Goal: Information Seeking & Learning: Learn about a topic

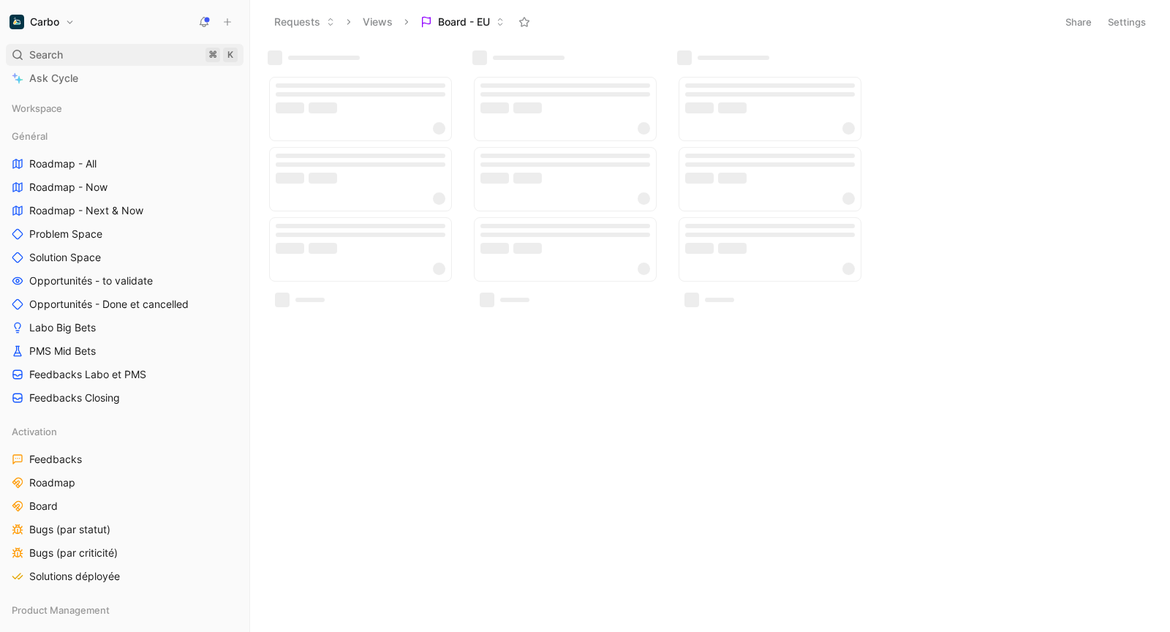
click at [61, 58] on span "Search" at bounding box center [46, 55] width 34 height 18
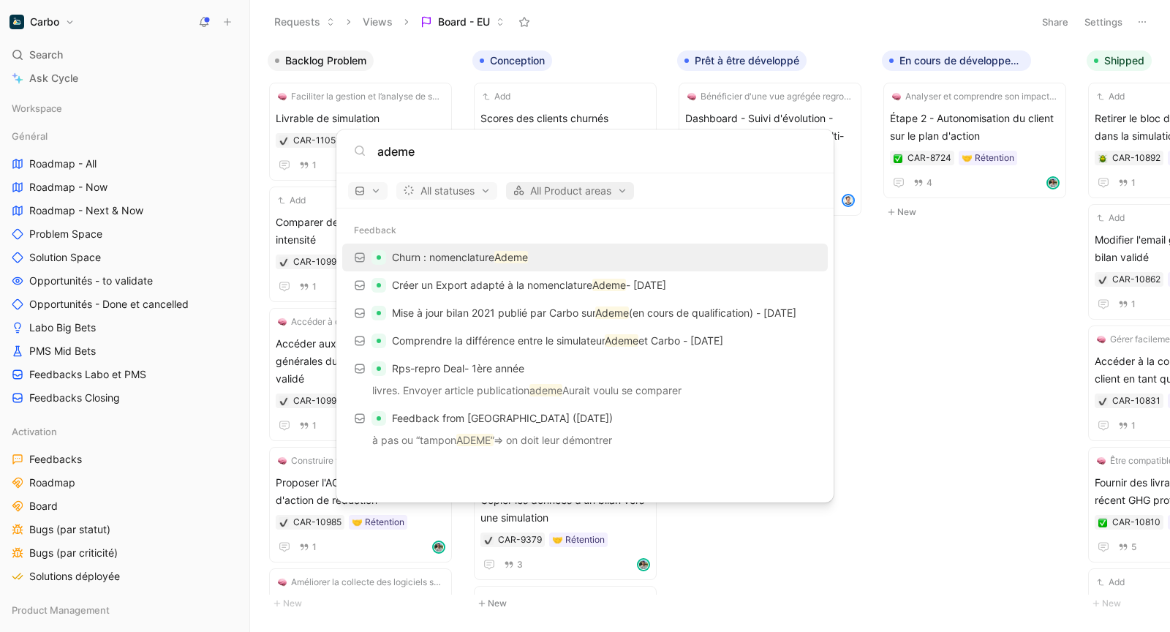
click at [548, 197] on span "All Product areas" at bounding box center [569, 191] width 115 height 18
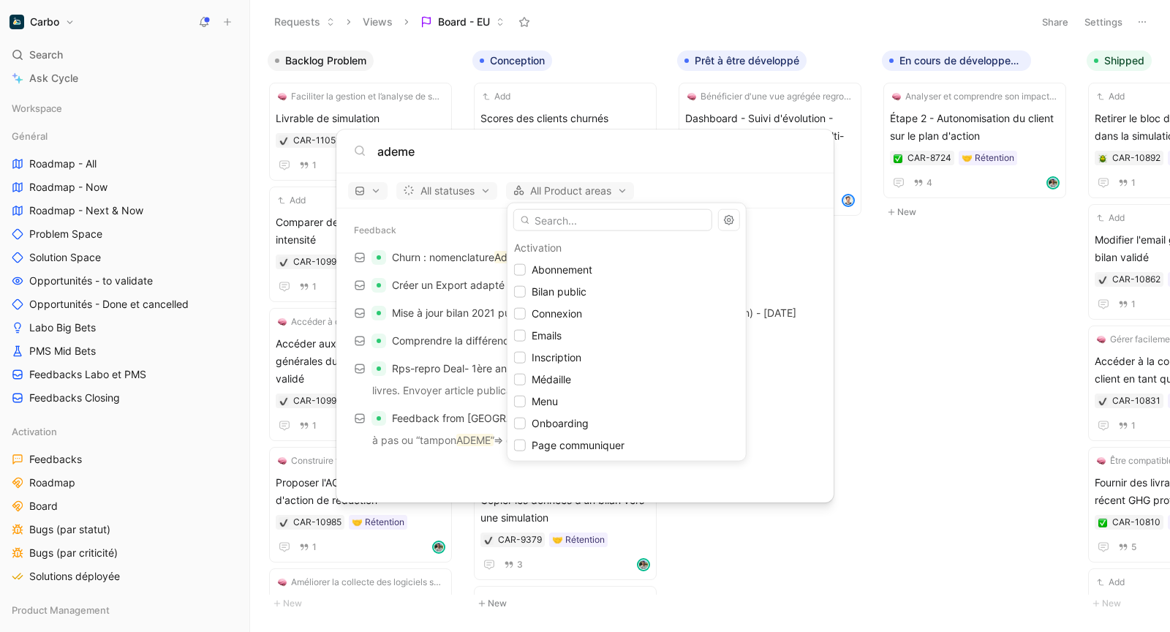
click at [462, 152] on div at bounding box center [585, 316] width 1170 height 632
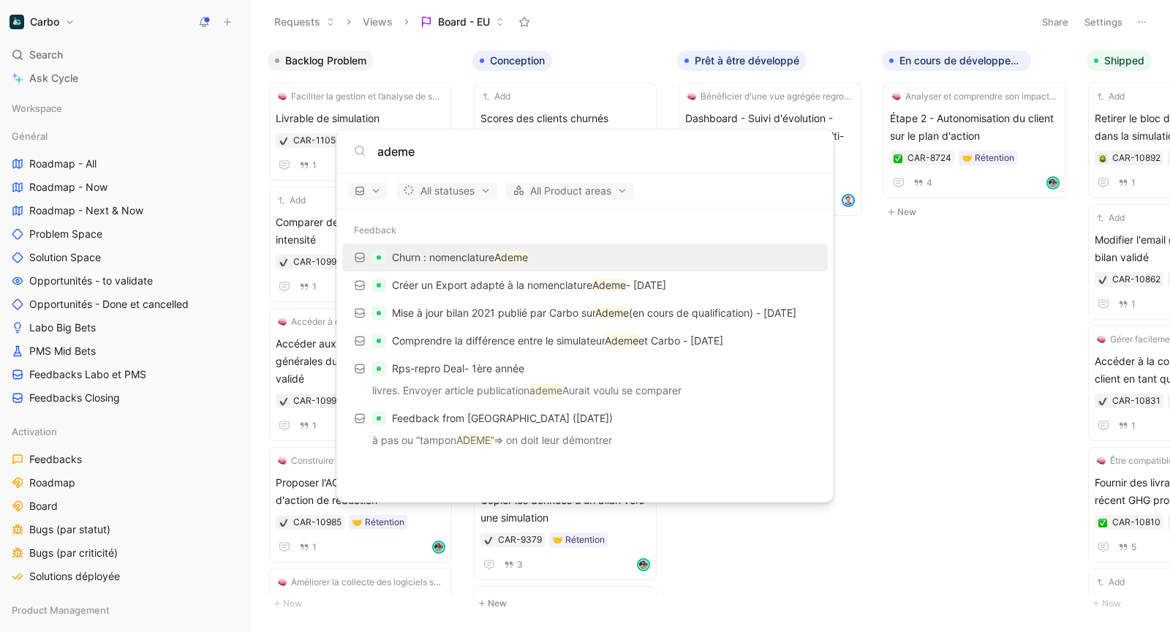
click at [406, 148] on input "ademe" at bounding box center [596, 152] width 439 height 18
click at [423, 148] on input "ademe" at bounding box center [596, 152] width 439 height 18
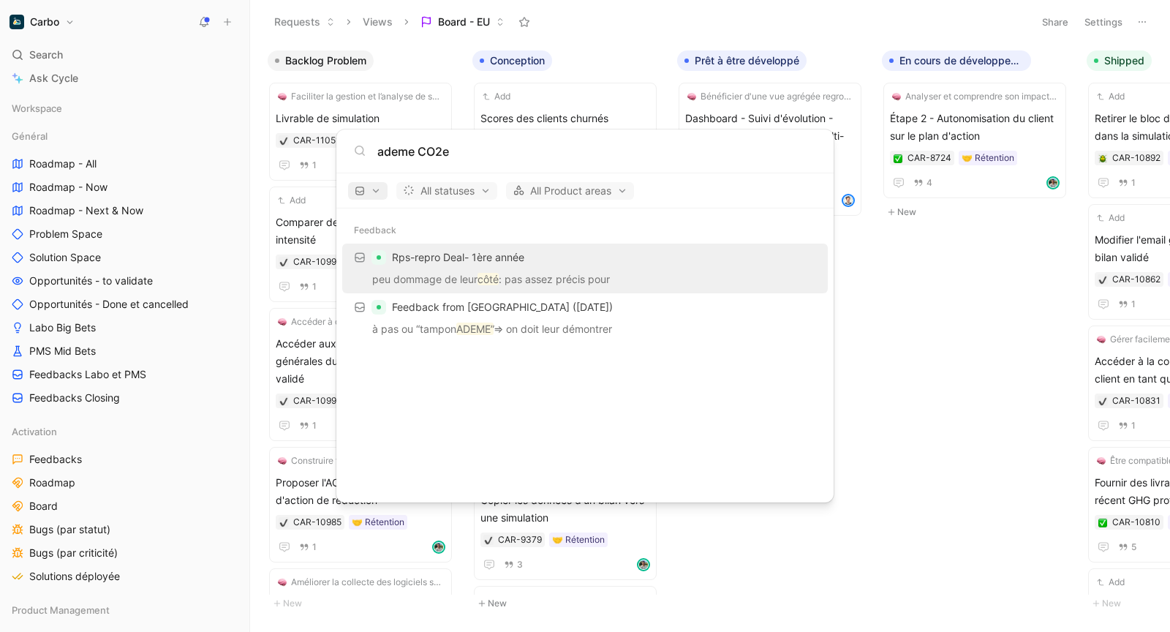
type input "ademe CO2e"
click at [376, 193] on span "button" at bounding box center [368, 191] width 26 height 10
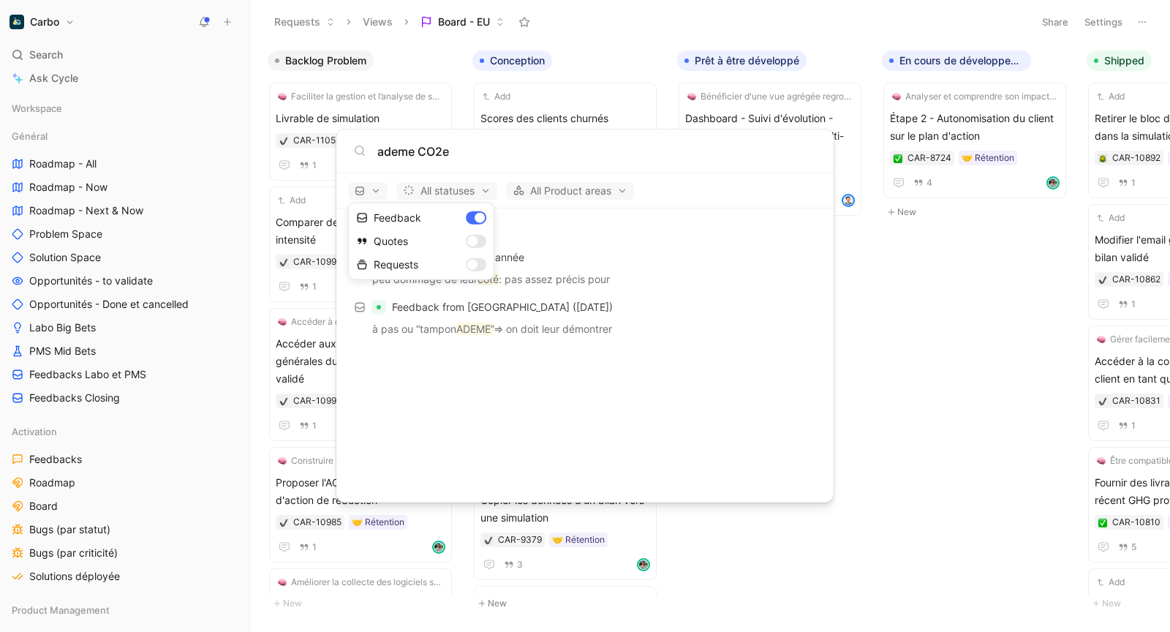
click at [467, 182] on div at bounding box center [585, 316] width 1170 height 632
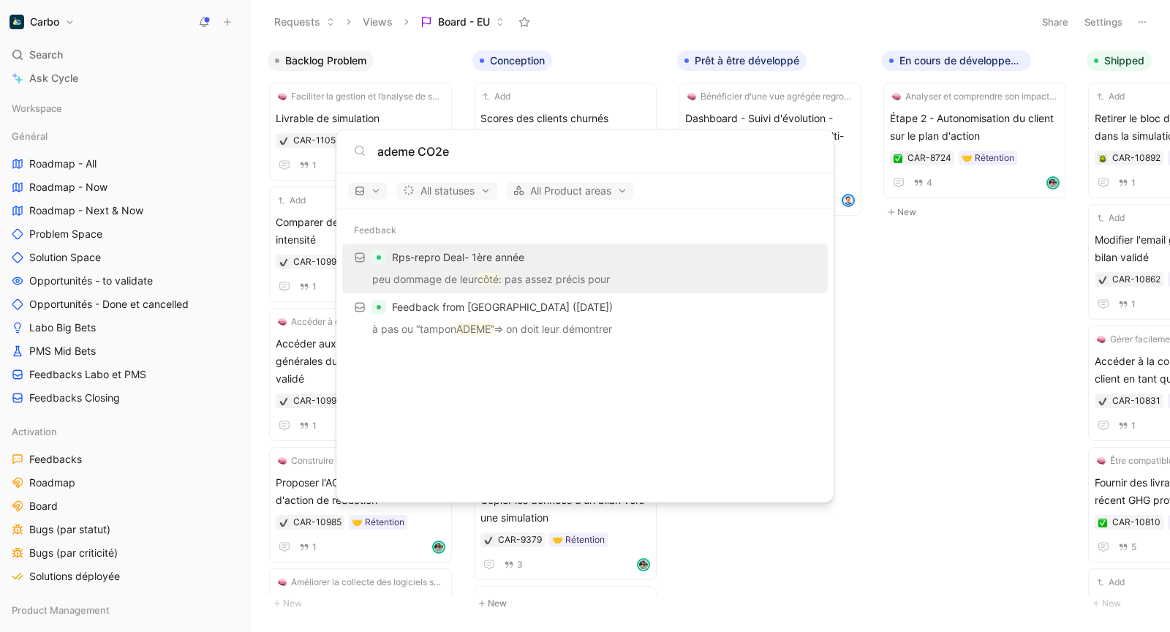
click at [82, 161] on body "Carbo Search ⌘ K Ask Cycle Workspace Général Roadmap - All Roadmap - Now Roadma…" at bounding box center [585, 316] width 1170 height 632
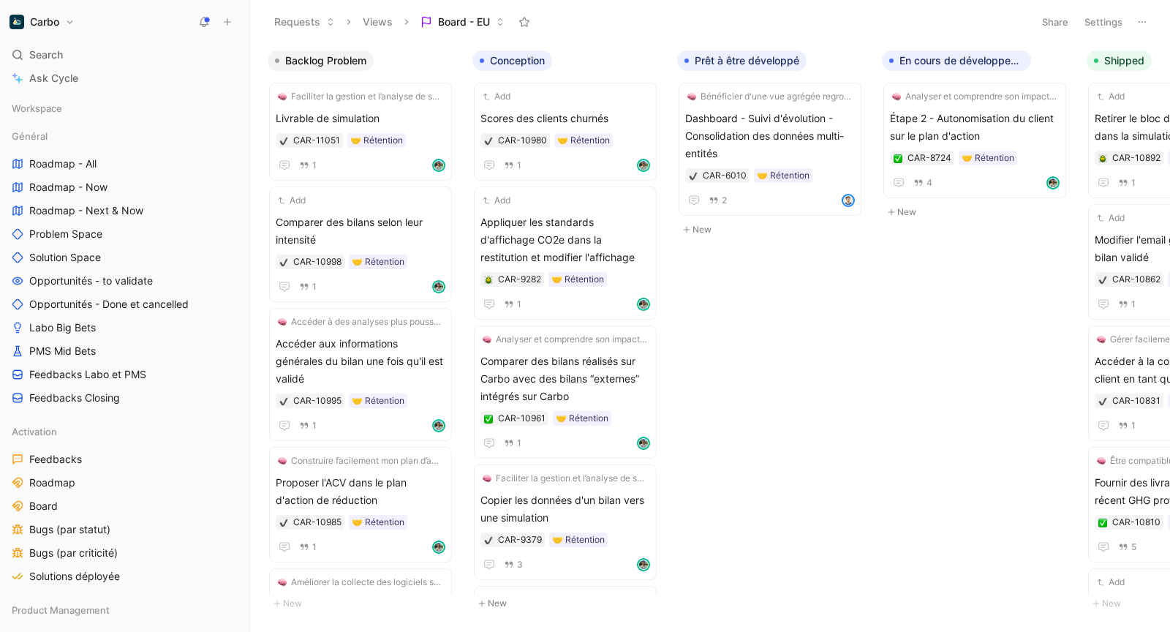
click at [82, 161] on span "Roadmap - All" at bounding box center [62, 163] width 67 height 15
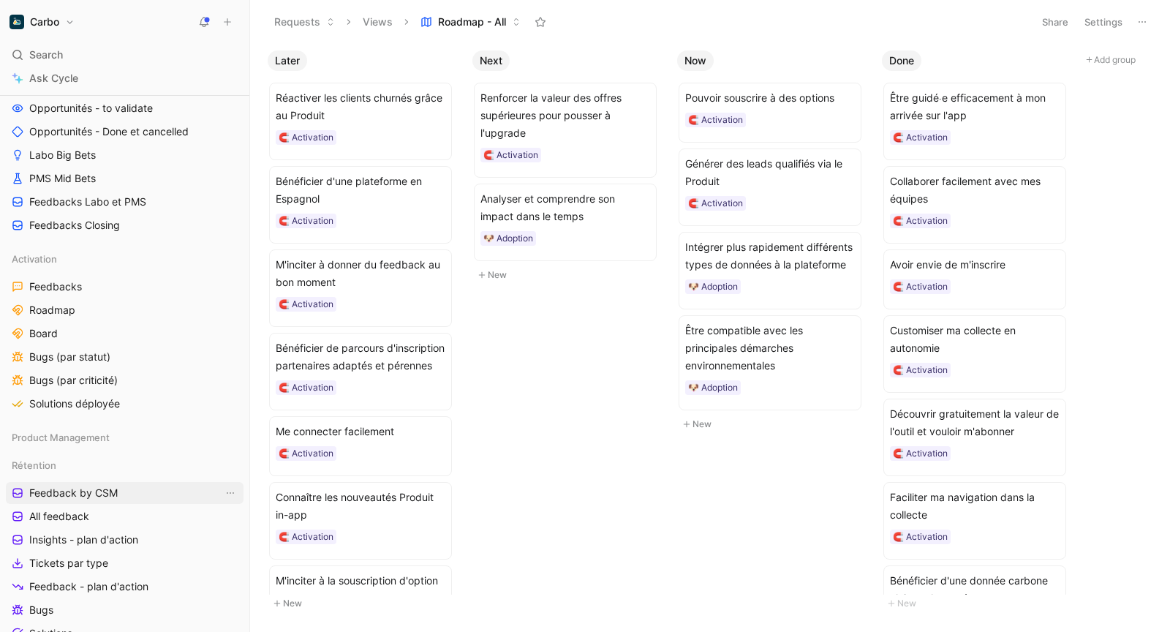
scroll to position [181, 0]
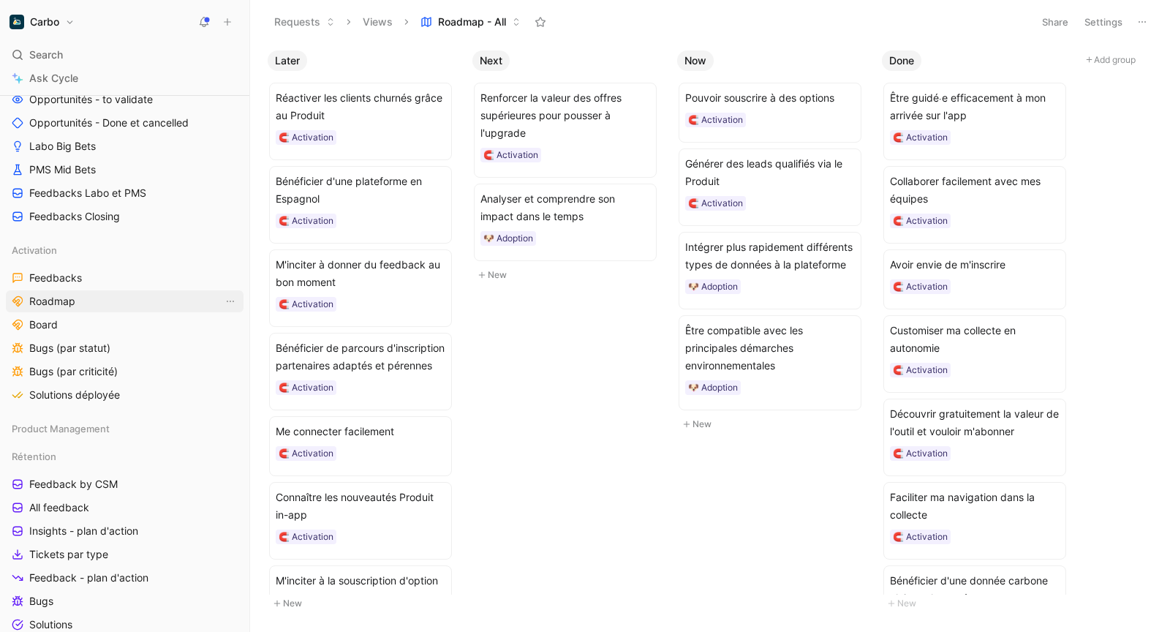
click at [67, 300] on span "Roadmap" at bounding box center [52, 301] width 46 height 15
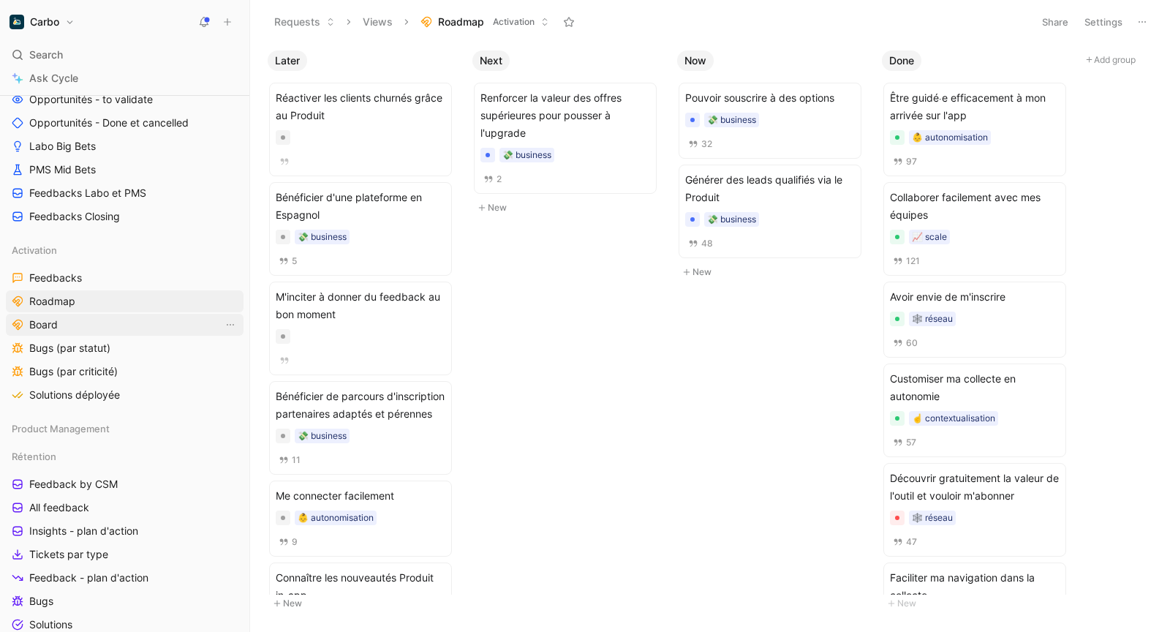
click at [61, 324] on link "Board" at bounding box center [125, 325] width 238 height 22
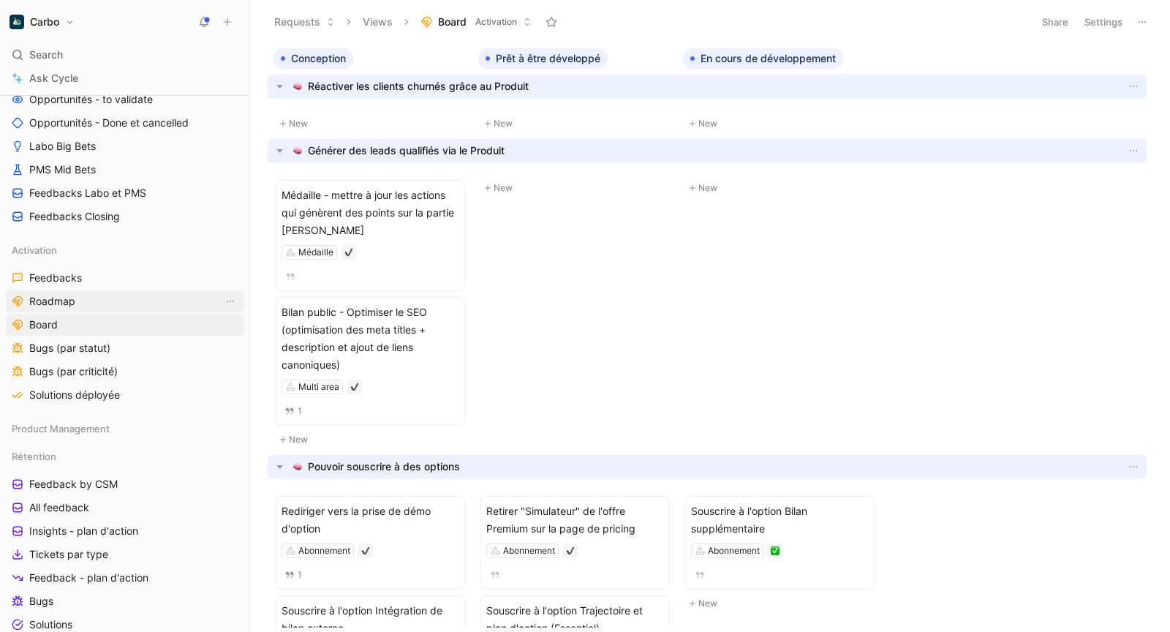
click at [64, 301] on span "Roadmap" at bounding box center [52, 301] width 46 height 15
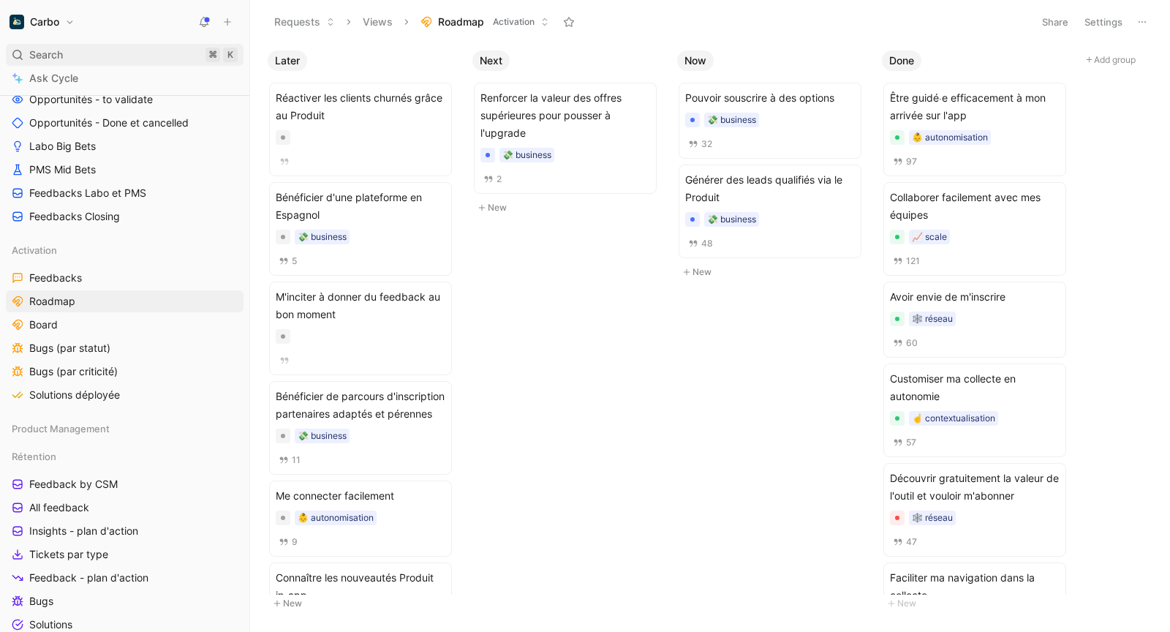
click at [84, 61] on div "Search ⌘ K" at bounding box center [125, 55] width 238 height 22
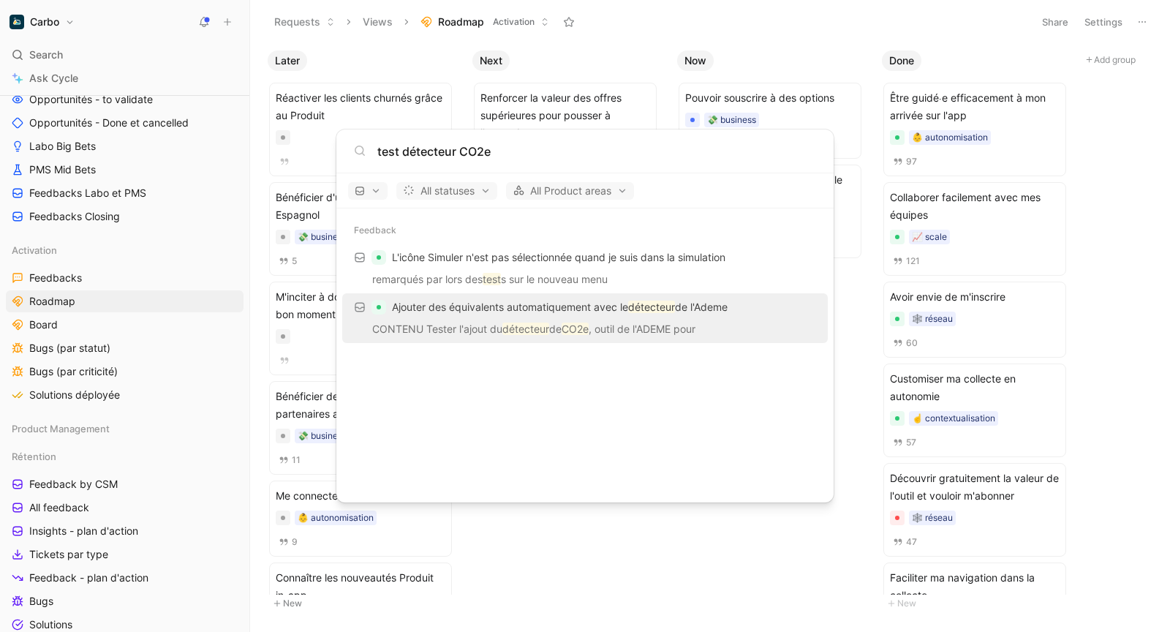
type input "test détecteur CO2e"
click at [617, 319] on div "Ajouter des équivalents automatiquement avec le détecteur de l'Ademe" at bounding box center [585, 307] width 477 height 26
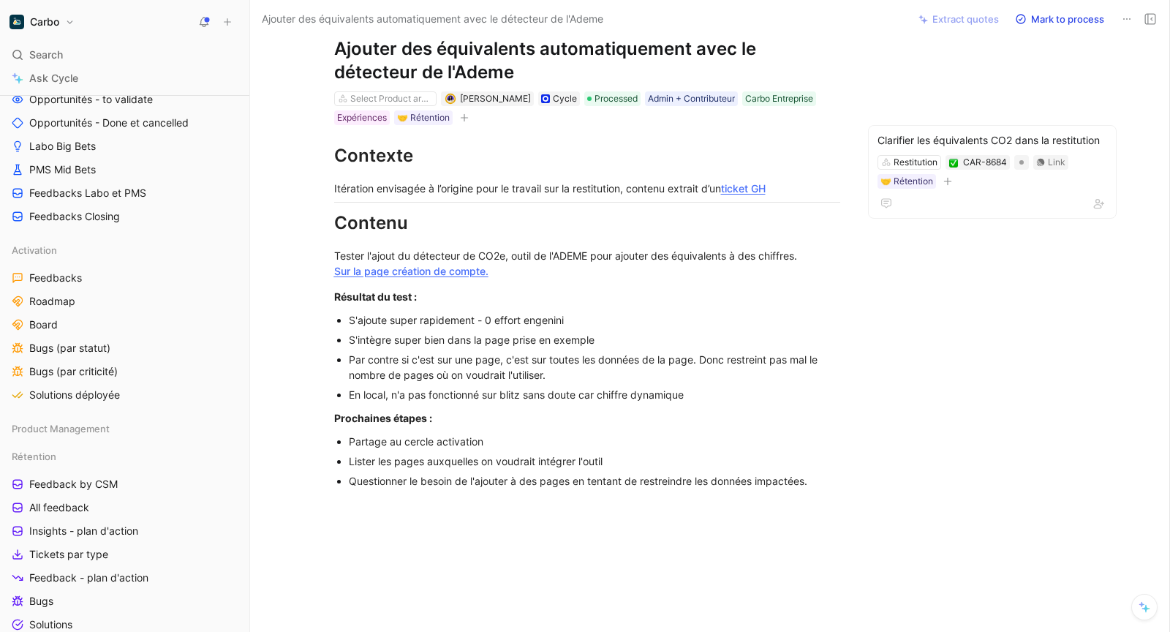
scroll to position [44, 0]
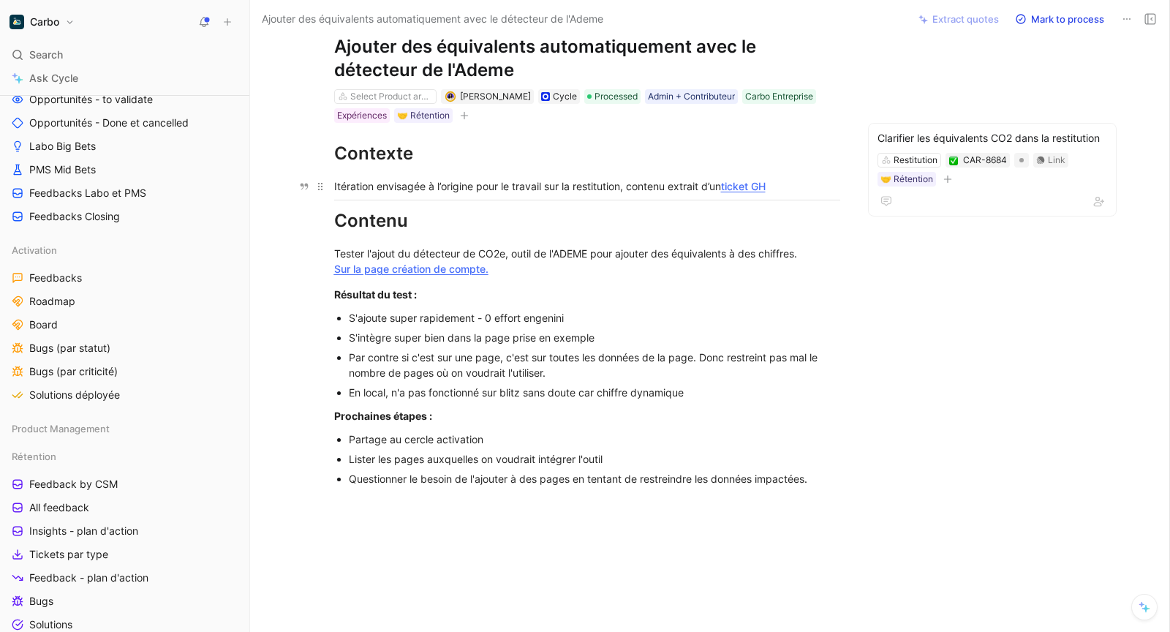
click at [742, 188] on link "ticket GH" at bounding box center [743, 186] width 45 height 12
